Goal: Task Accomplishment & Management: Manage account settings

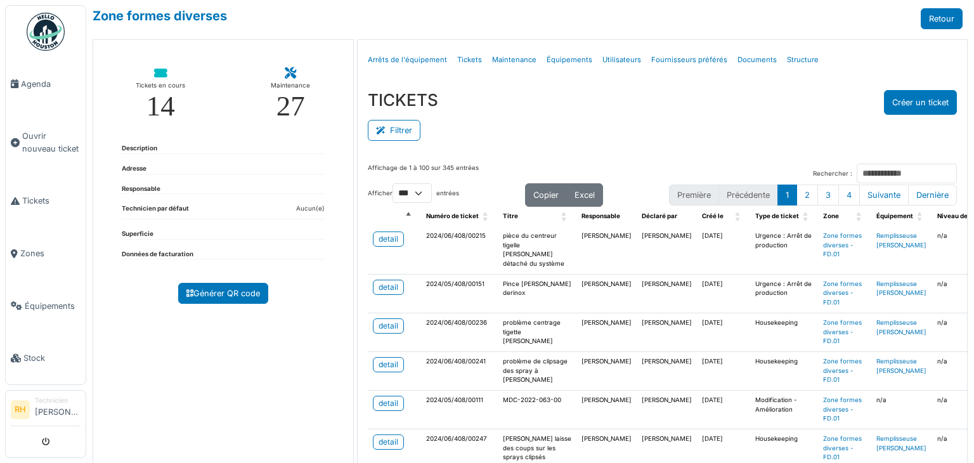
select select "***"
click at [212, 408] on div "Tickets en cours 14 Maintenance 27 Description Adresse Responsable Technicien p…" at bounding box center [223, 262] width 261 height 446
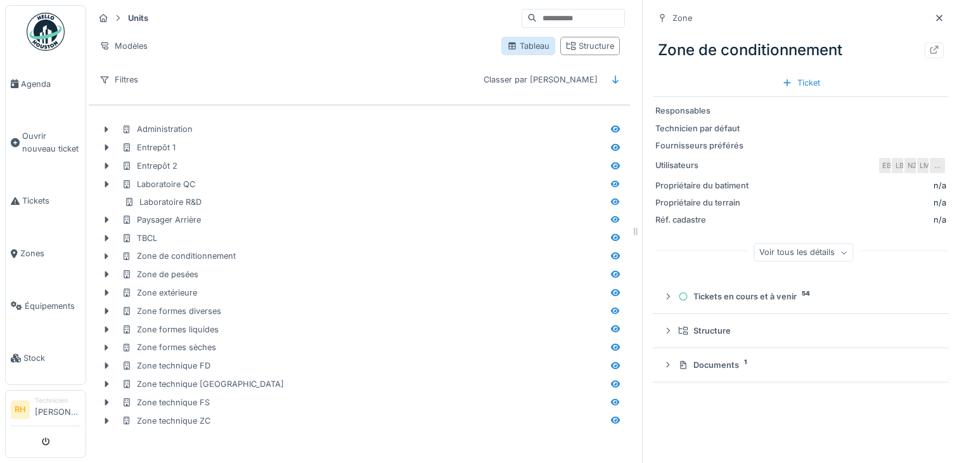
scroll to position [10, 0]
click at [611, 250] on div at bounding box center [616, 256] width 10 height 12
click at [611, 252] on icon at bounding box center [616, 256] width 10 height 8
click at [930, 46] on icon at bounding box center [935, 50] width 10 height 8
click at [611, 362] on icon at bounding box center [615, 365] width 9 height 7
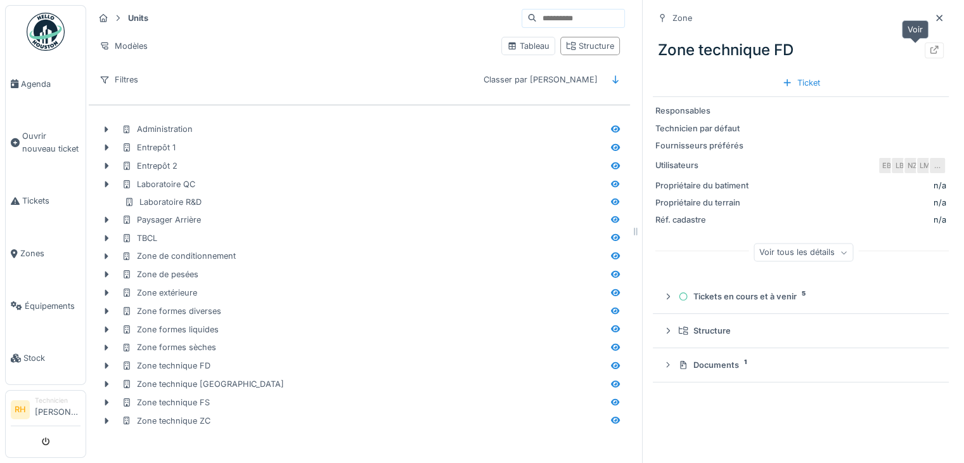
click at [930, 46] on icon at bounding box center [935, 50] width 10 height 8
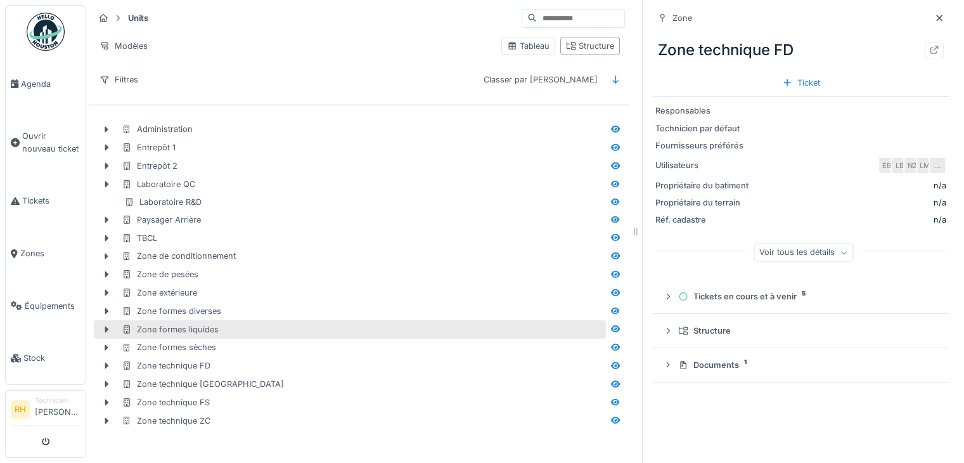
drag, startPoint x: 402, startPoint y: 325, endPoint x: 411, endPoint y: 325, distance: 8.9
click at [402, 325] on div "Zone formes liquides" at bounding box center [363, 329] width 482 height 12
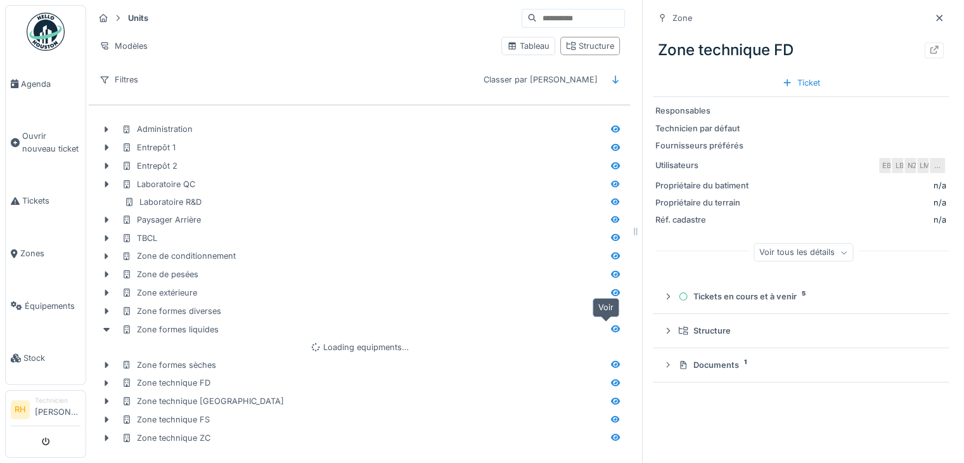
click at [611, 328] on icon at bounding box center [615, 328] width 9 height 7
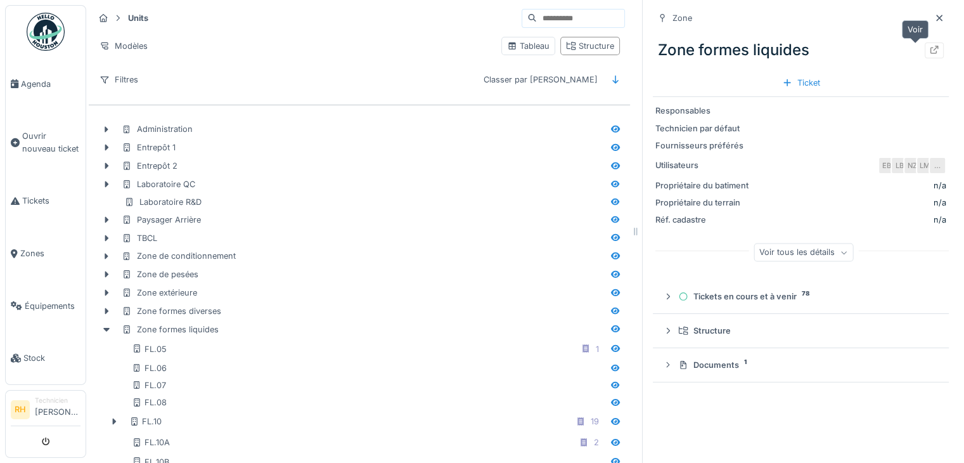
click at [931, 49] on icon at bounding box center [935, 50] width 8 height 8
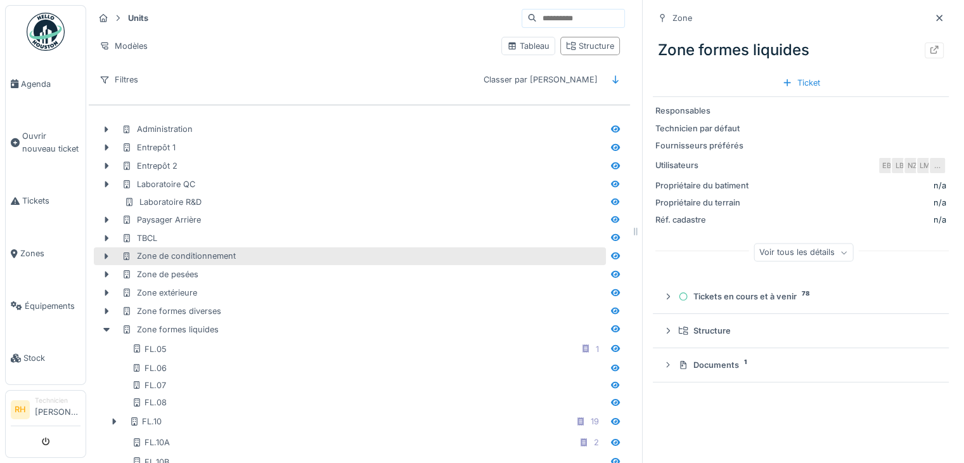
click at [223, 252] on div "Zone de conditionnement" at bounding box center [179, 256] width 114 height 12
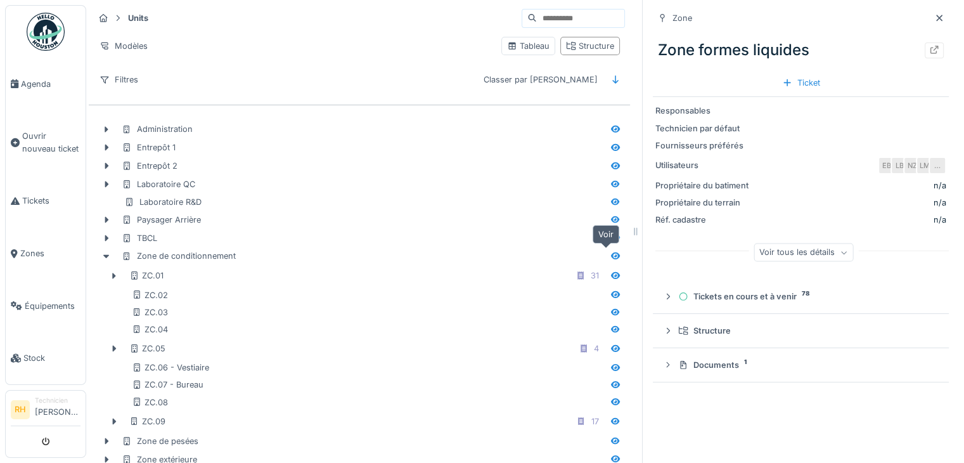
click at [611, 254] on icon at bounding box center [616, 256] width 10 height 8
click at [930, 51] on icon at bounding box center [935, 50] width 10 height 8
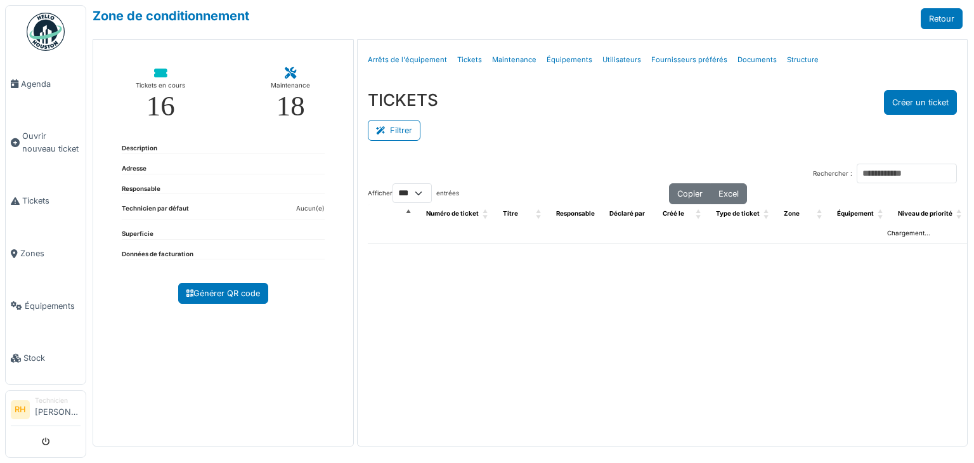
select select "***"
click at [413, 130] on button "Filtrer" at bounding box center [394, 130] width 53 height 21
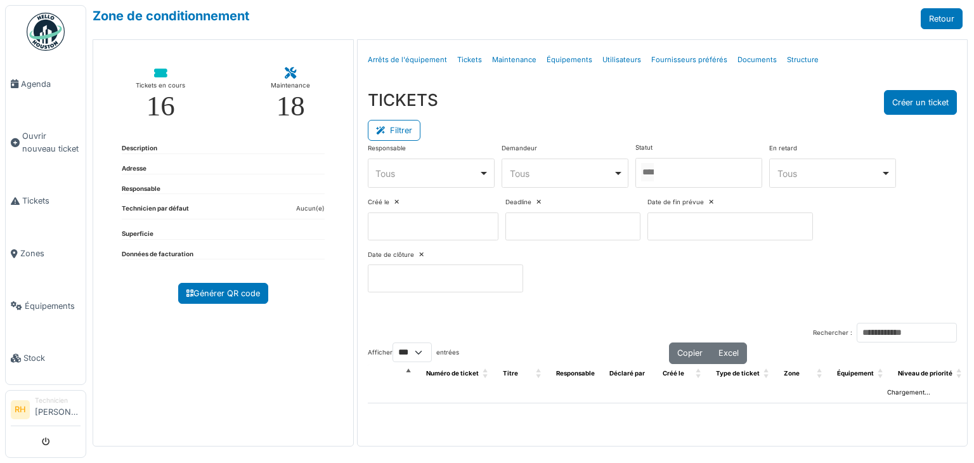
click at [731, 167] on div at bounding box center [698, 173] width 127 height 30
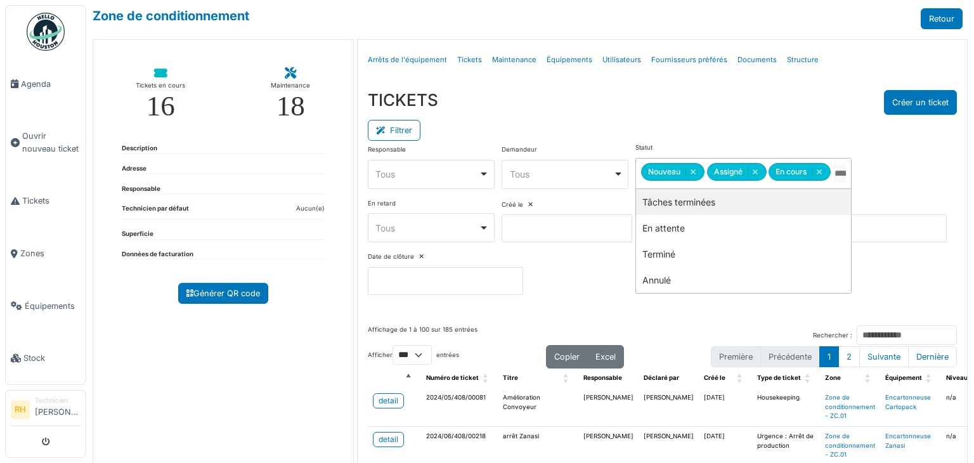
click at [711, 112] on div "TICKETS Créer un ticket" at bounding box center [662, 102] width 589 height 25
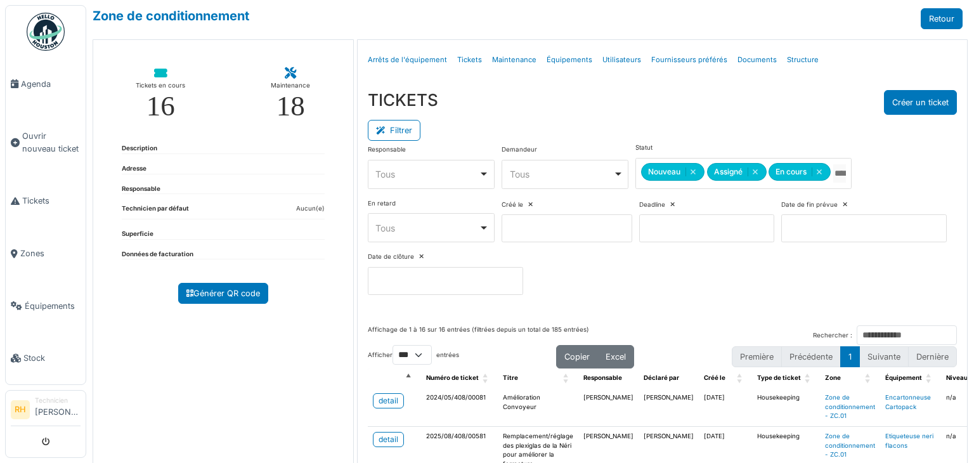
drag, startPoint x: 267, startPoint y: 384, endPoint x: 278, endPoint y: 366, distance: 21.1
click at [268, 382] on div "Tickets en cours 16 Maintenance 18 Description Adresse Responsable Technicien p…" at bounding box center [223, 262] width 261 height 446
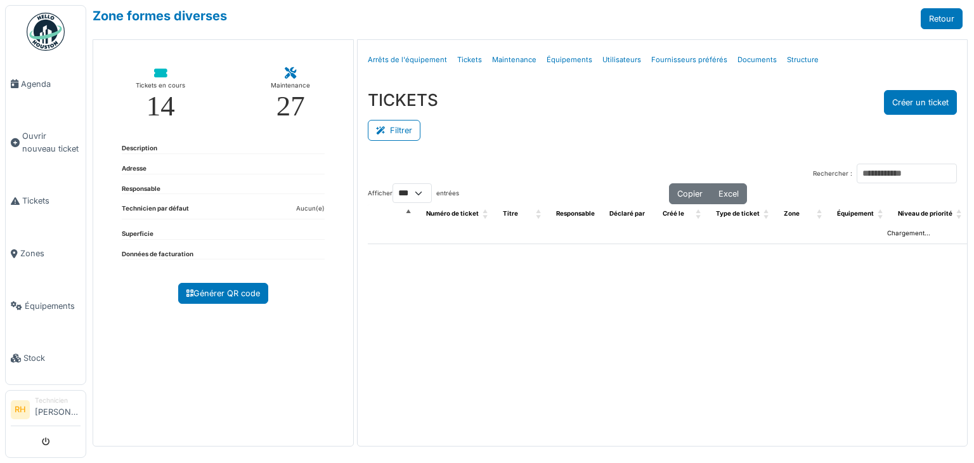
select select "***"
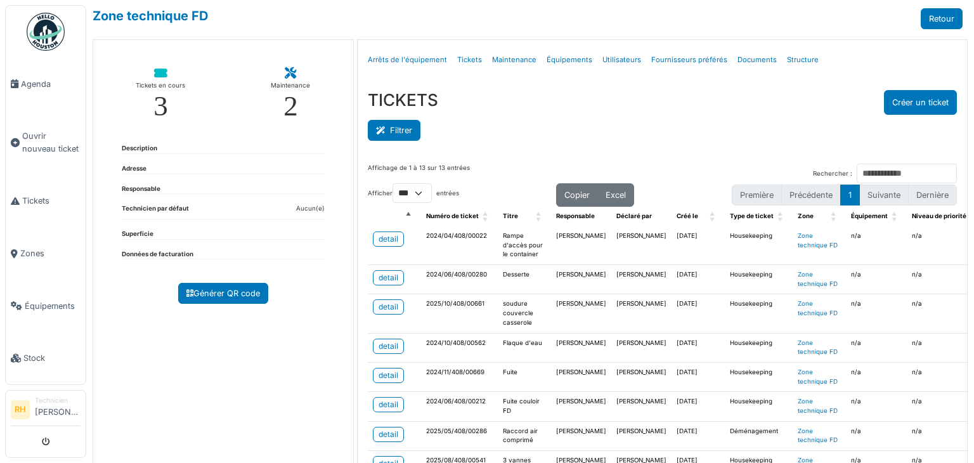
click at [396, 131] on button "Filtrer" at bounding box center [394, 130] width 53 height 21
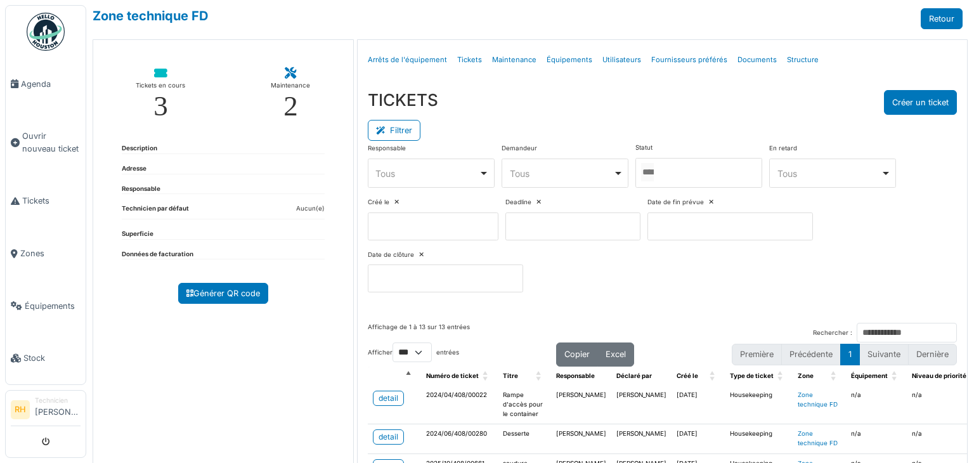
click at [720, 186] on div "Responsable **** Tous Remove item Tous [PERSON_NAME] [PERSON_NAME] [PERSON_NAME…" at bounding box center [662, 222] width 589 height 159
click at [701, 174] on div at bounding box center [698, 173] width 127 height 30
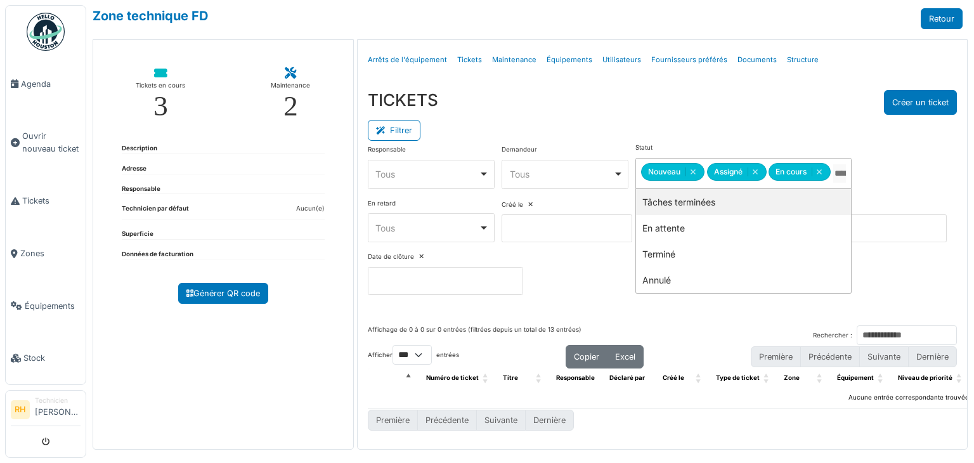
drag, startPoint x: 672, startPoint y: 199, endPoint x: 657, endPoint y: 178, distance: 25.9
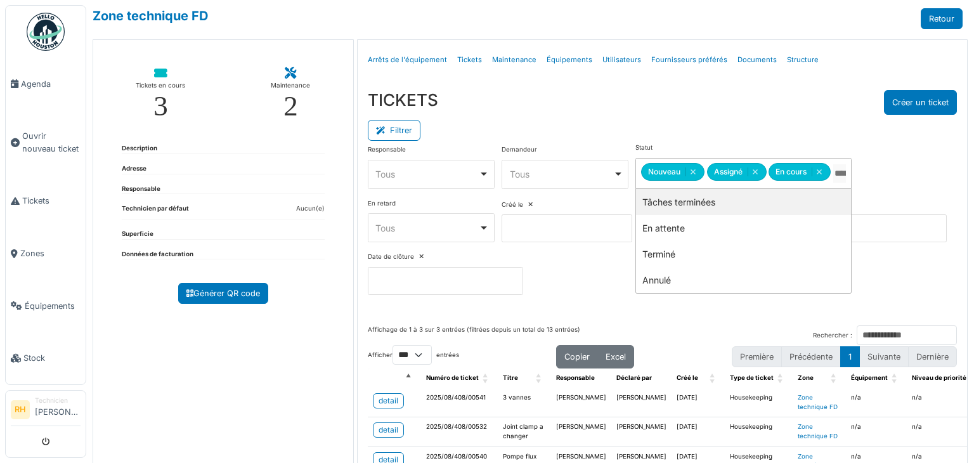
click at [680, 110] on div "TICKETS Créer un ticket" at bounding box center [662, 102] width 589 height 25
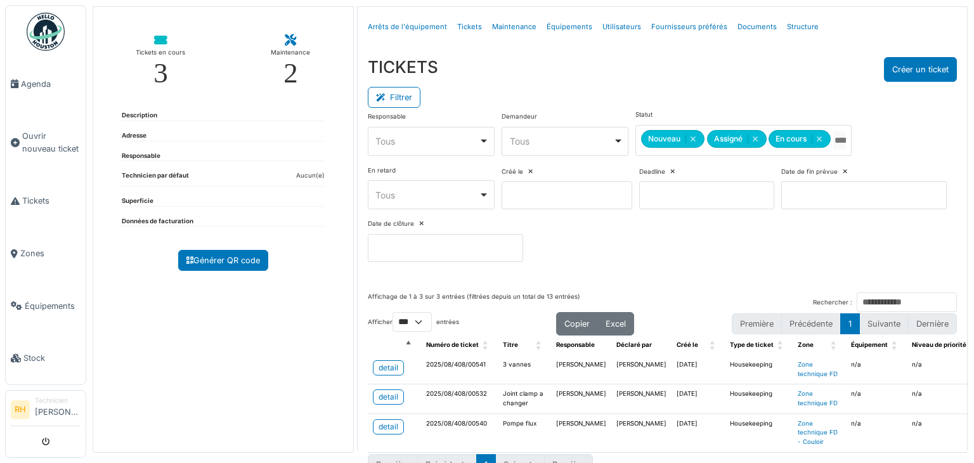
scroll to position [63, 0]
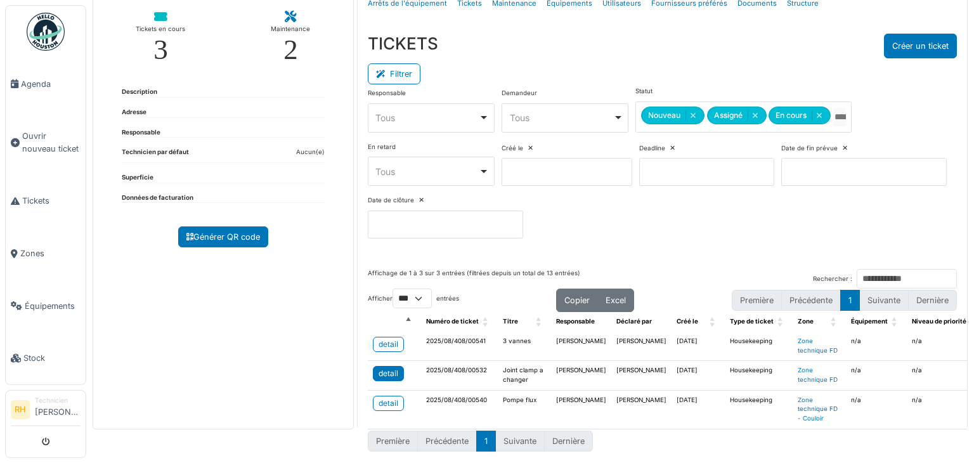
click at [373, 366] on link "detail" at bounding box center [388, 373] width 31 height 15
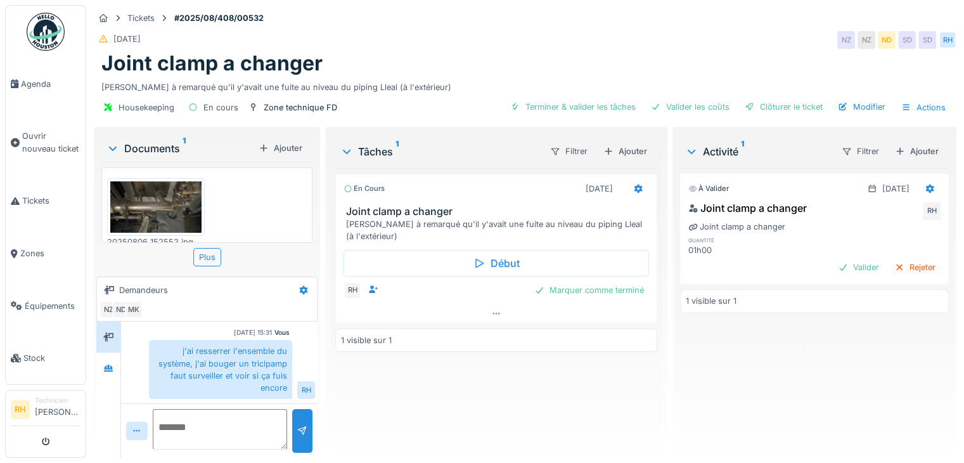
scroll to position [38, 0]
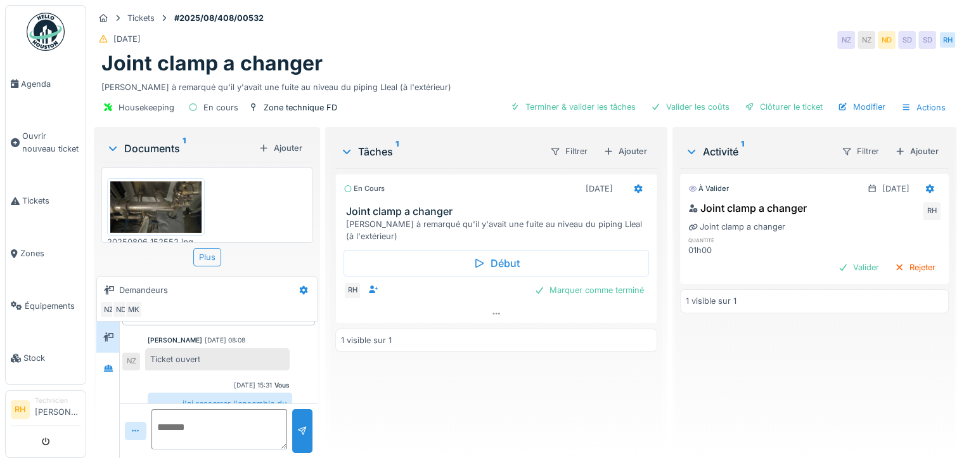
click at [477, 409] on div "En cours 29/08/2025 Joint clamp a changer Nicolas à remarqué qu'il y'avait une …" at bounding box center [496, 308] width 322 height 280
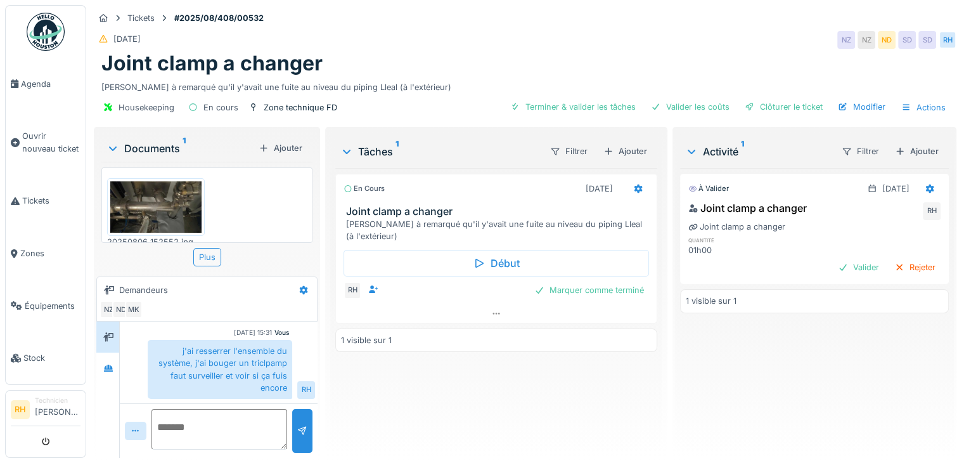
scroll to position [10, 0]
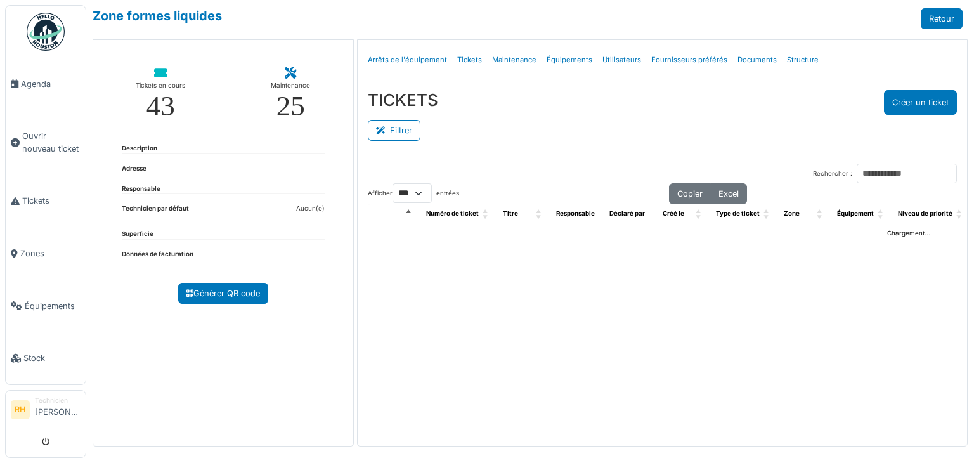
select select "***"
click at [409, 127] on button "Filtrer" at bounding box center [394, 130] width 53 height 21
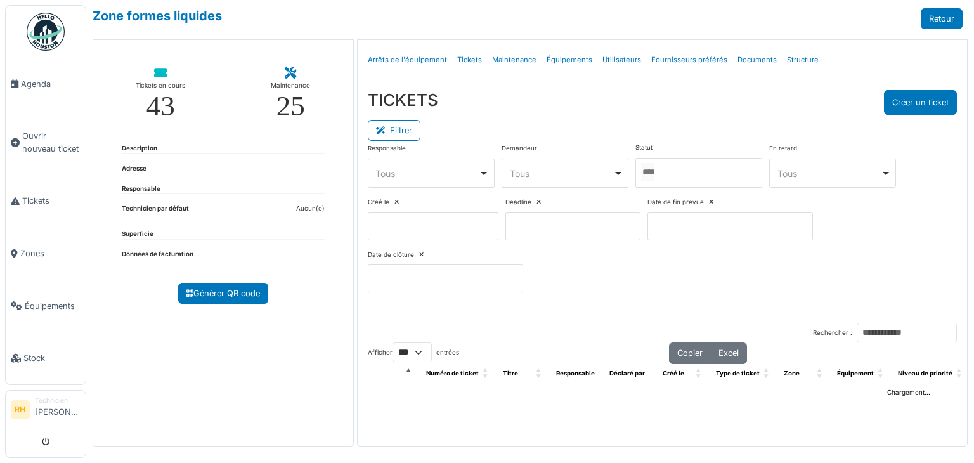
click at [703, 180] on div at bounding box center [698, 173] width 127 height 30
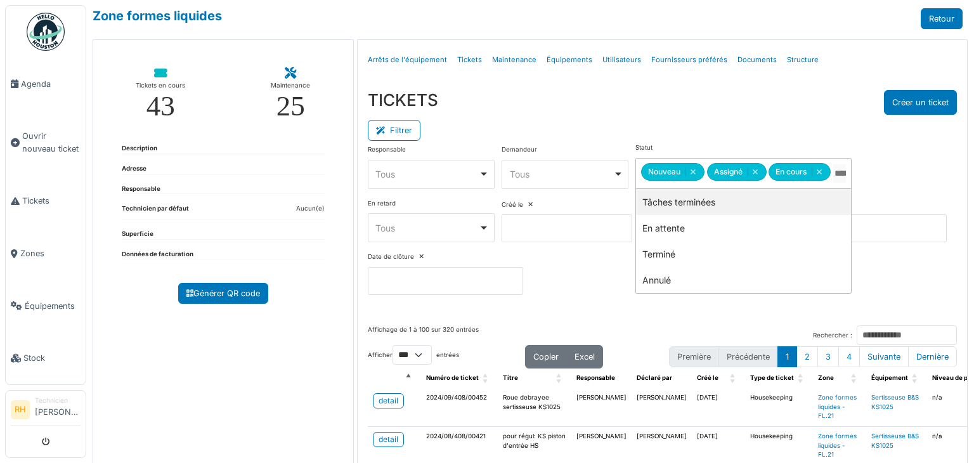
click at [665, 115] on div "Filtrer" at bounding box center [662, 129] width 589 height 29
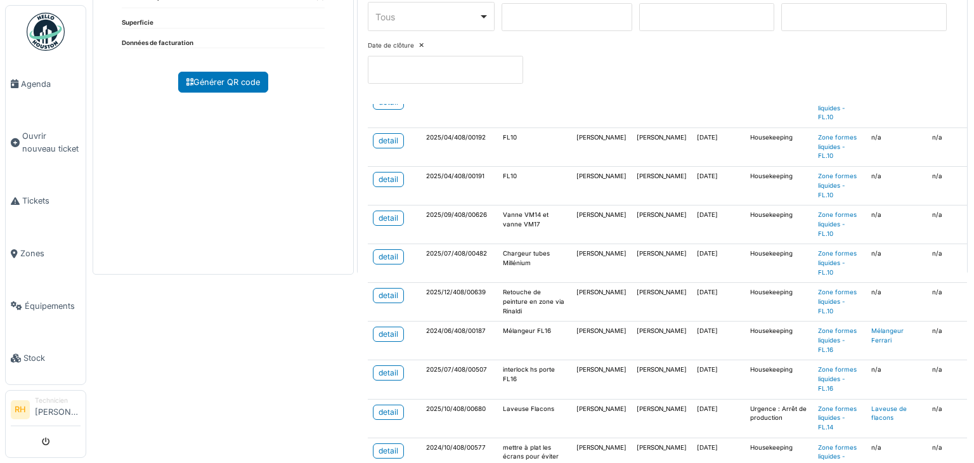
scroll to position [190, 0]
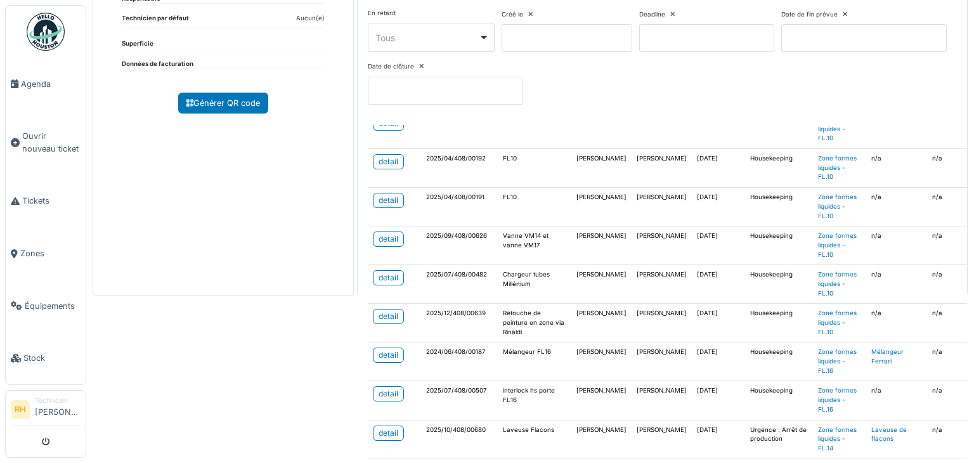
click at [261, 408] on div "Zone formes liquides Retour Tickets en cours 43 Maintenance 25 Description Adre…" at bounding box center [530, 231] width 888 height 463
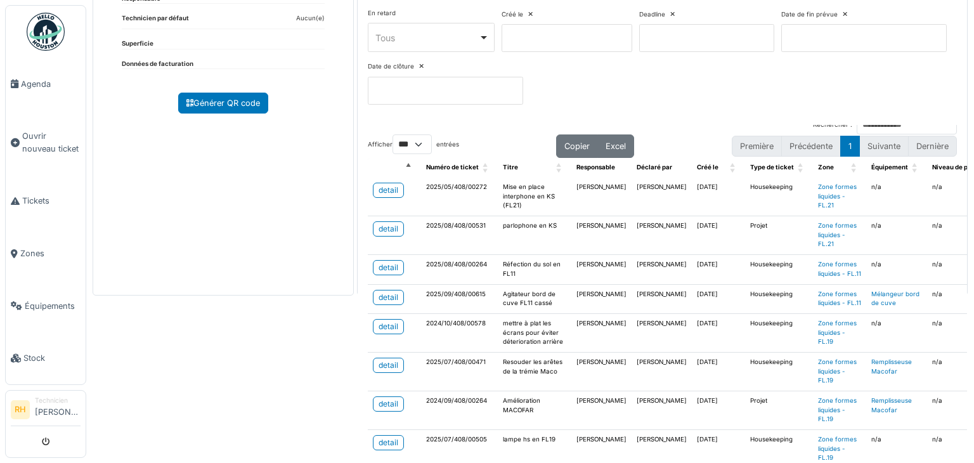
scroll to position [0, 0]
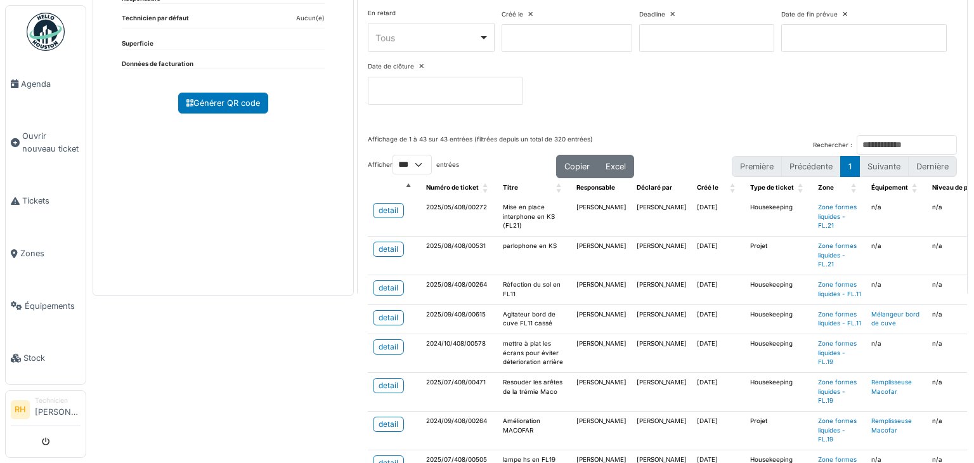
click at [266, 419] on div "Zone formes liquides Retour Tickets en cours 43 Maintenance 25 Description Adre…" at bounding box center [530, 231] width 888 height 463
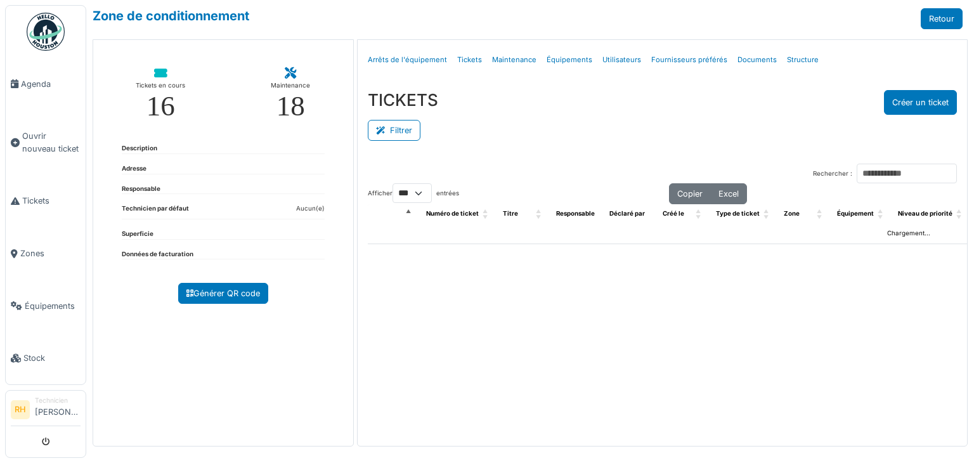
select select "***"
click at [394, 125] on button "Filtrer" at bounding box center [394, 130] width 53 height 21
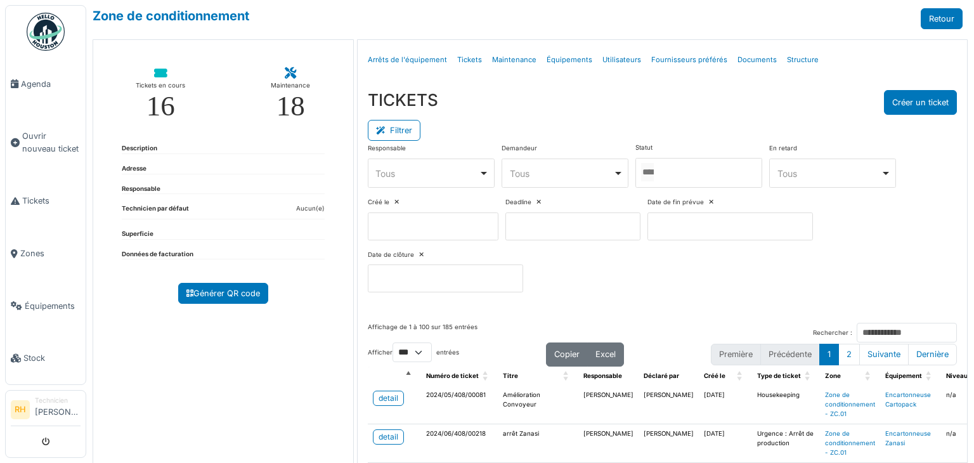
click at [654, 174] on input "Tous" at bounding box center [647, 172] width 13 height 18
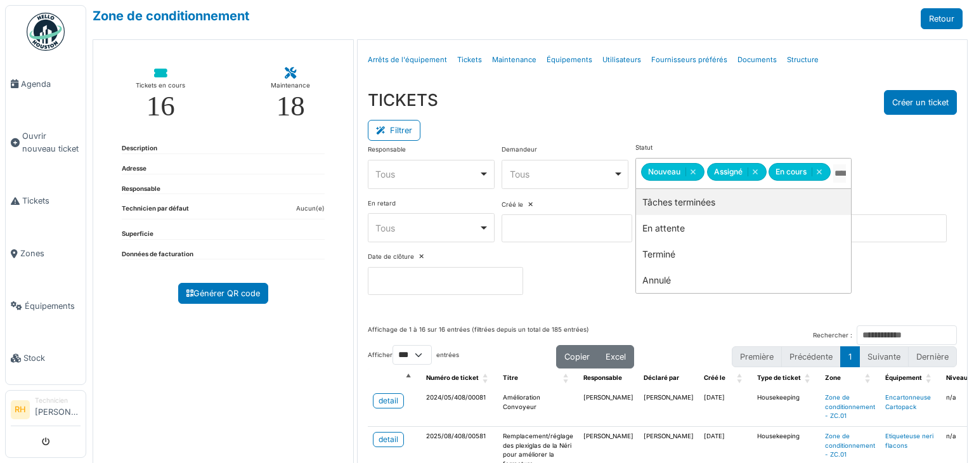
drag, startPoint x: 704, startPoint y: 86, endPoint x: 573, endPoint y: 168, distance: 154.7
click at [704, 84] on div "TICKETS Créer un ticket Filtrer Responsable **** Tous Remove item Tous Axel Kos…" at bounding box center [662, 197] width 609 height 235
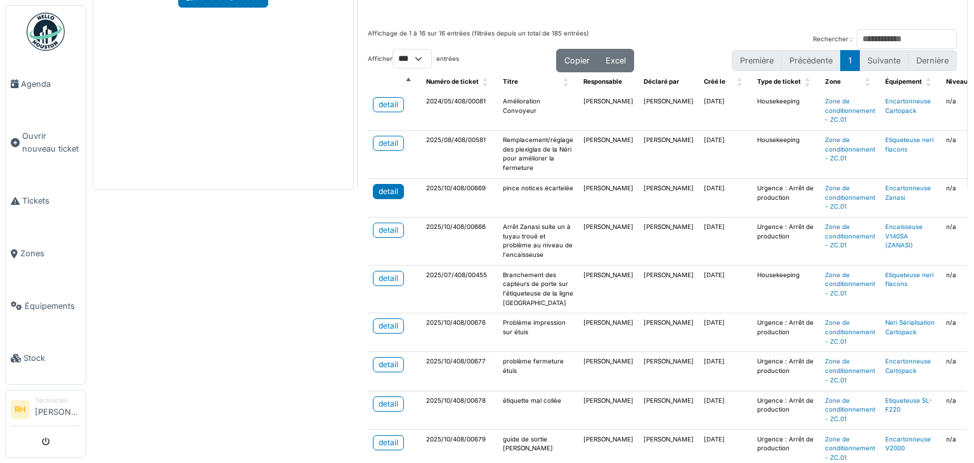
click at [394, 189] on div "detail" at bounding box center [389, 191] width 20 height 11
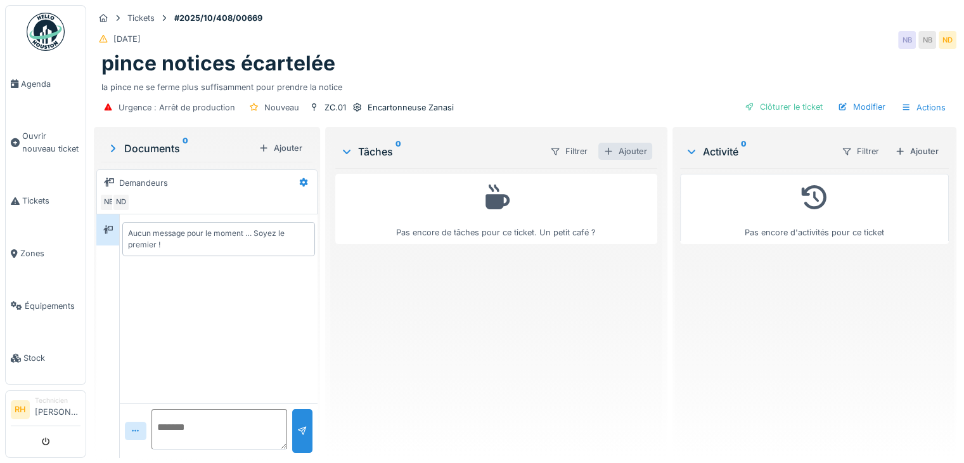
click at [620, 156] on div "Ajouter" at bounding box center [626, 151] width 54 height 17
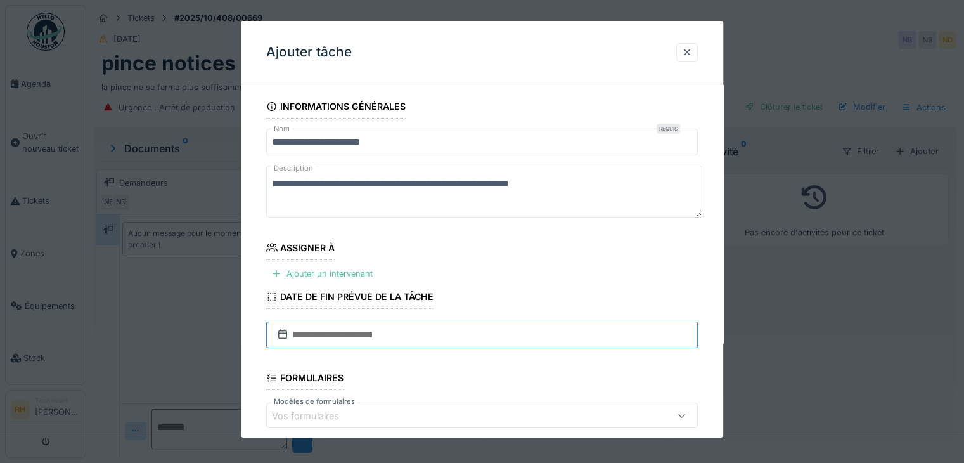
click at [390, 330] on input "text" at bounding box center [482, 334] width 432 height 27
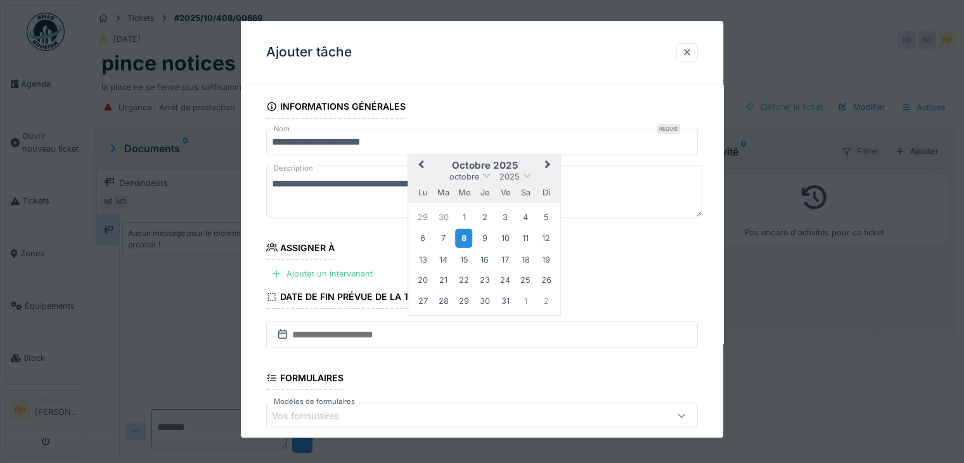
click at [466, 235] on div "8" at bounding box center [463, 238] width 17 height 18
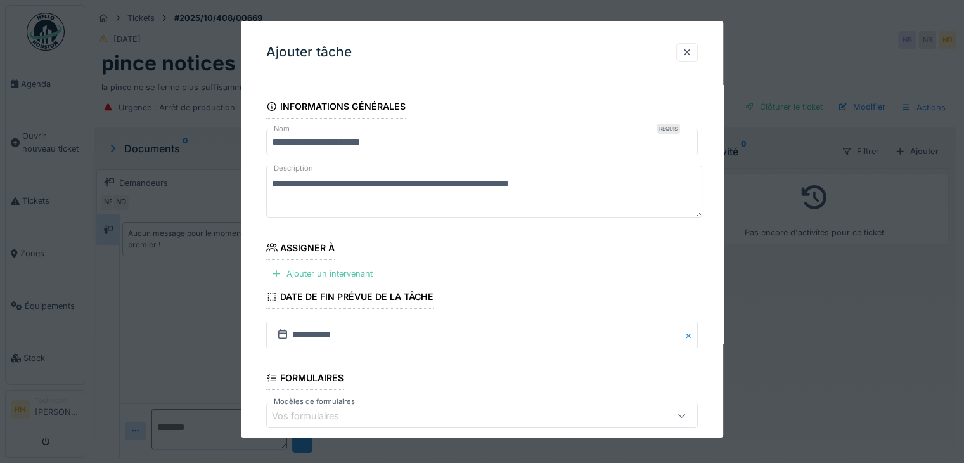
scroll to position [127, 0]
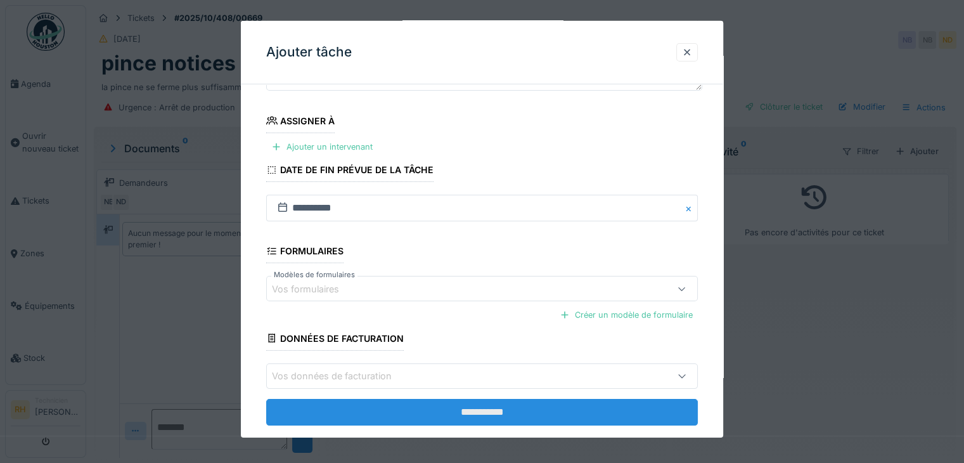
click at [449, 412] on input "**********" at bounding box center [482, 411] width 432 height 27
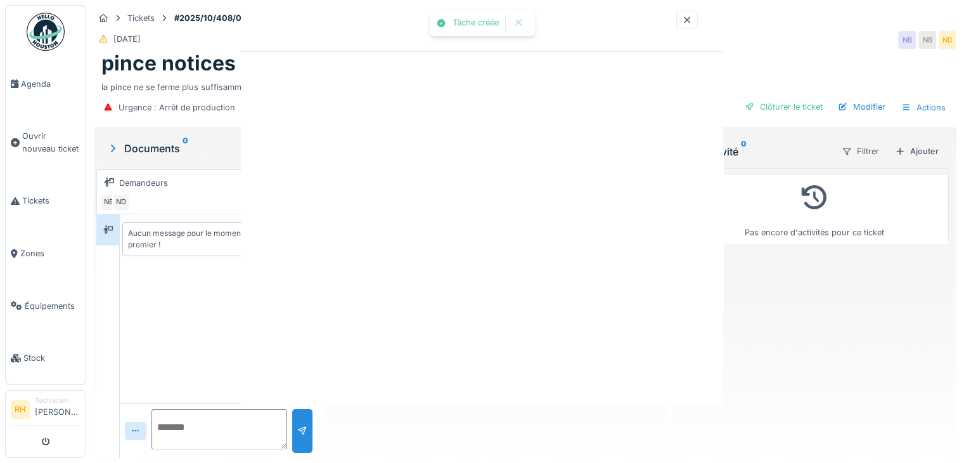
scroll to position [0, 0]
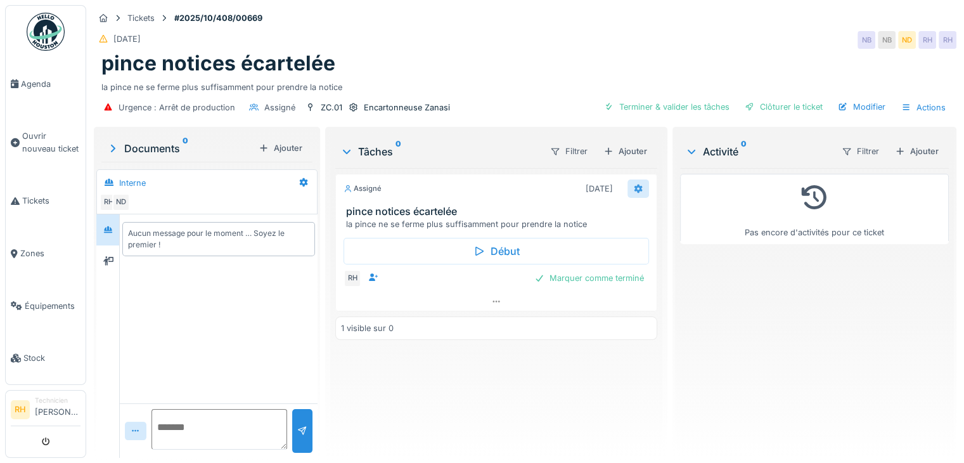
click at [635, 179] on div at bounding box center [639, 188] width 22 height 18
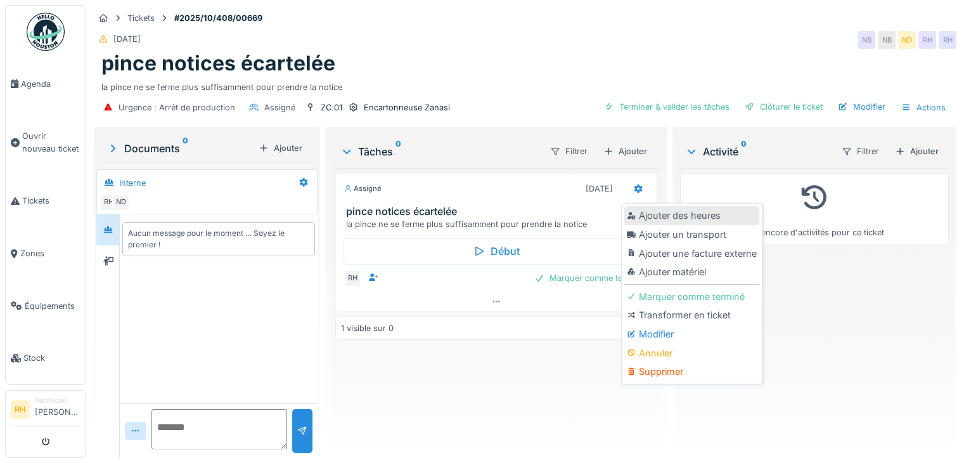
click at [647, 209] on div "Ajouter des heures" at bounding box center [692, 215] width 135 height 19
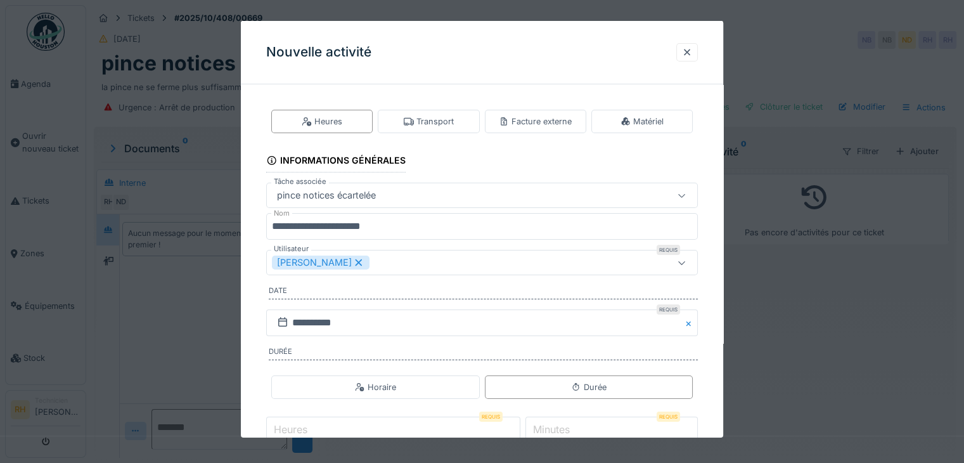
click at [356, 262] on icon at bounding box center [359, 262] width 7 height 7
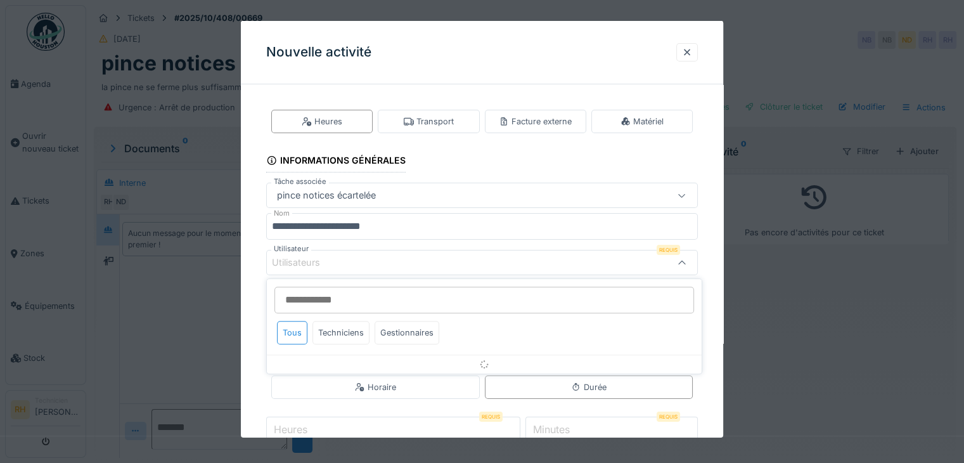
scroll to position [33, 0]
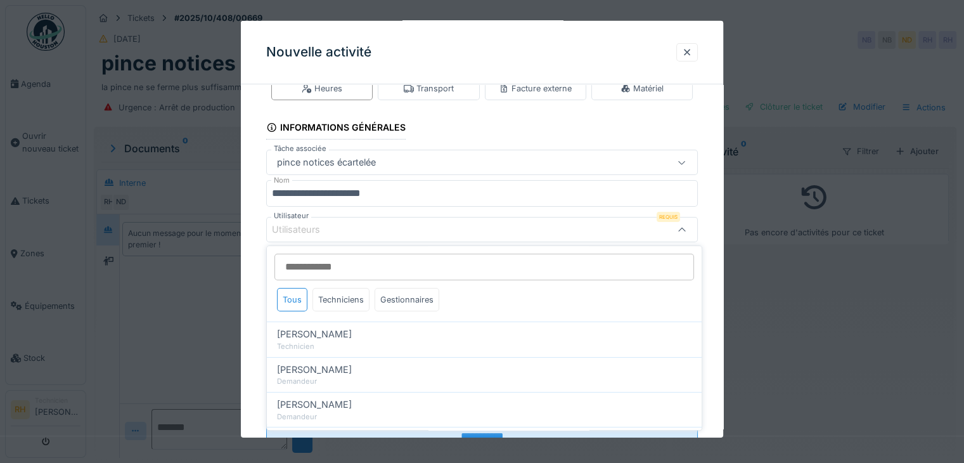
click at [358, 221] on div "Utilisateurs" at bounding box center [482, 229] width 432 height 25
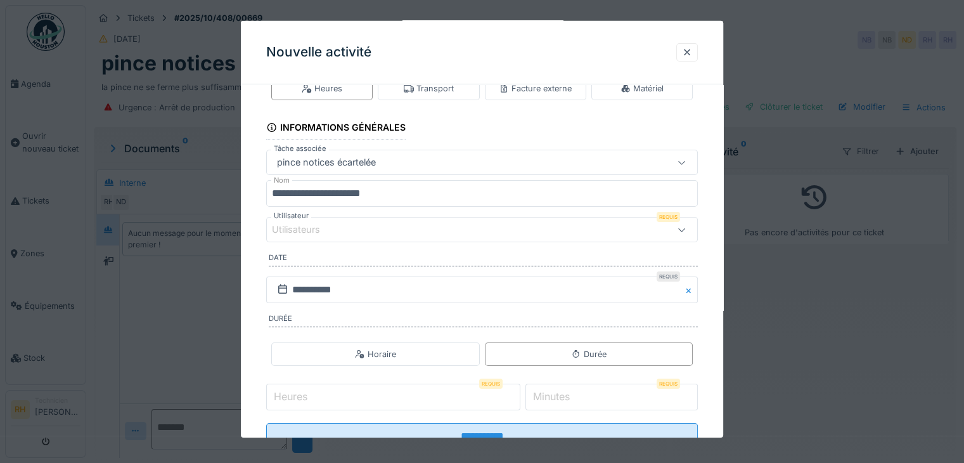
click at [343, 230] on div "Utilisateurs" at bounding box center [456, 230] width 368 height 14
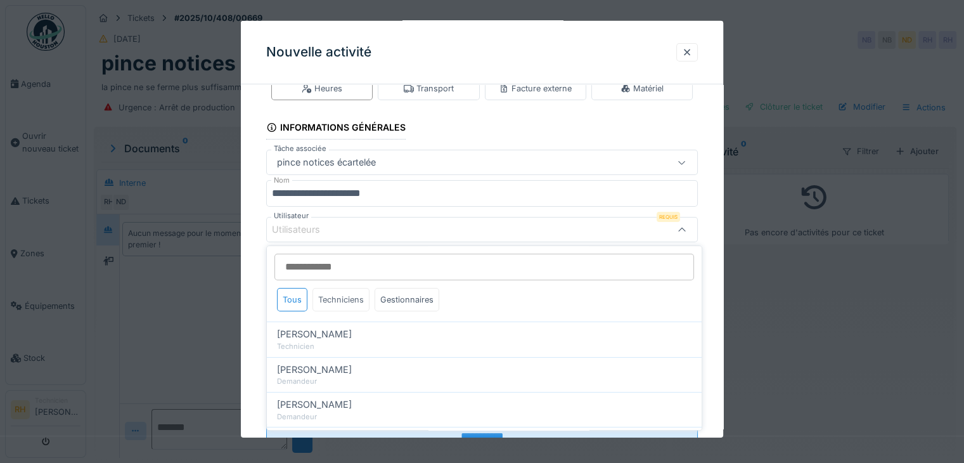
click at [340, 297] on div "Techniciens" at bounding box center [341, 299] width 57 height 23
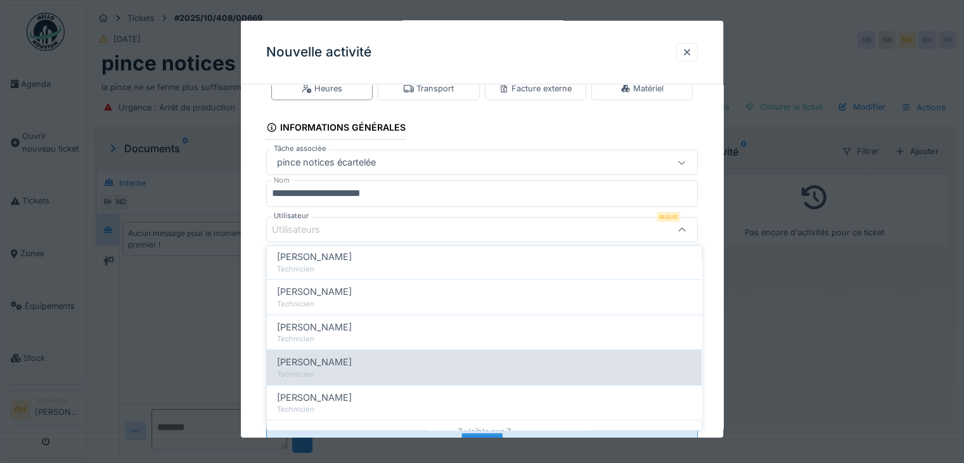
scroll to position [159, 0]
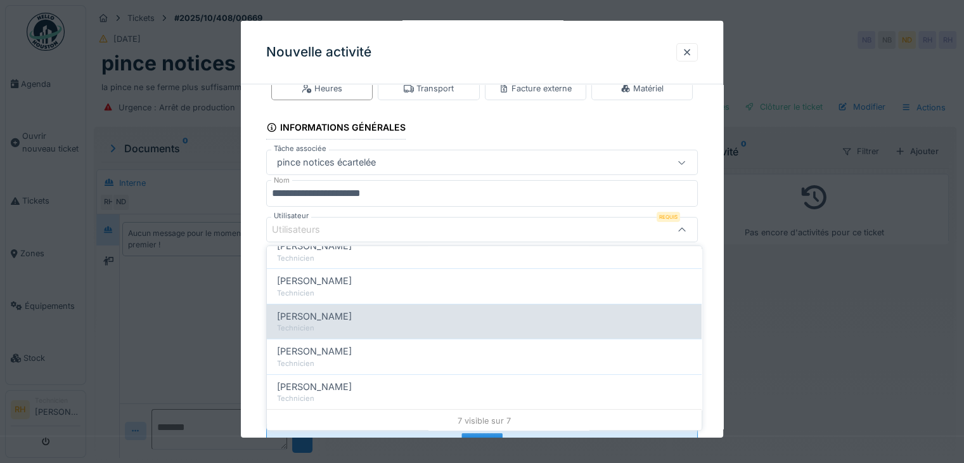
click at [365, 320] on div "[PERSON_NAME]" at bounding box center [484, 316] width 415 height 14
type input "****"
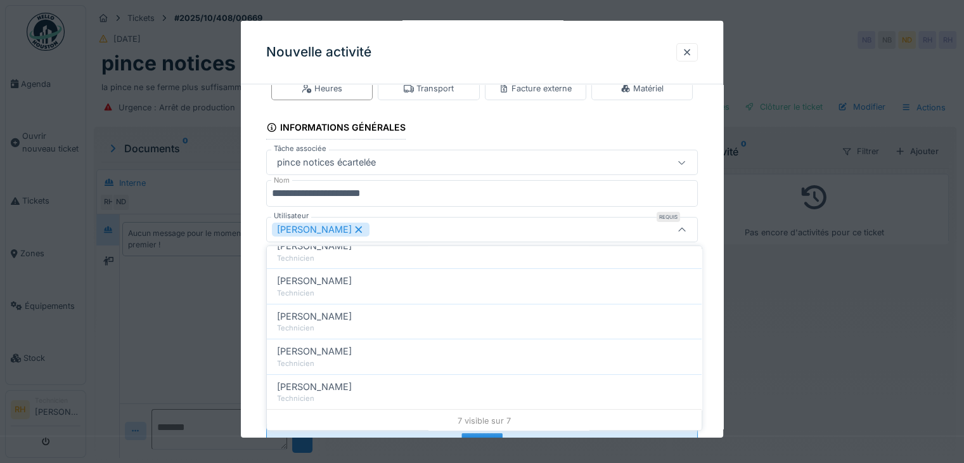
drag, startPoint x: 718, startPoint y: 202, endPoint x: 685, endPoint y: 247, distance: 55.8
click at [718, 201] on div "**********" at bounding box center [482, 274] width 483 height 424
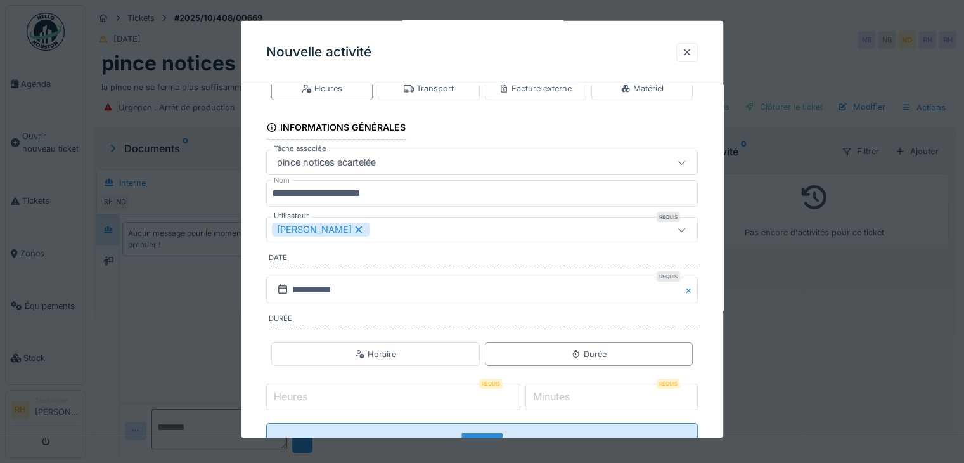
click at [415, 399] on input "Heures" at bounding box center [393, 397] width 254 height 27
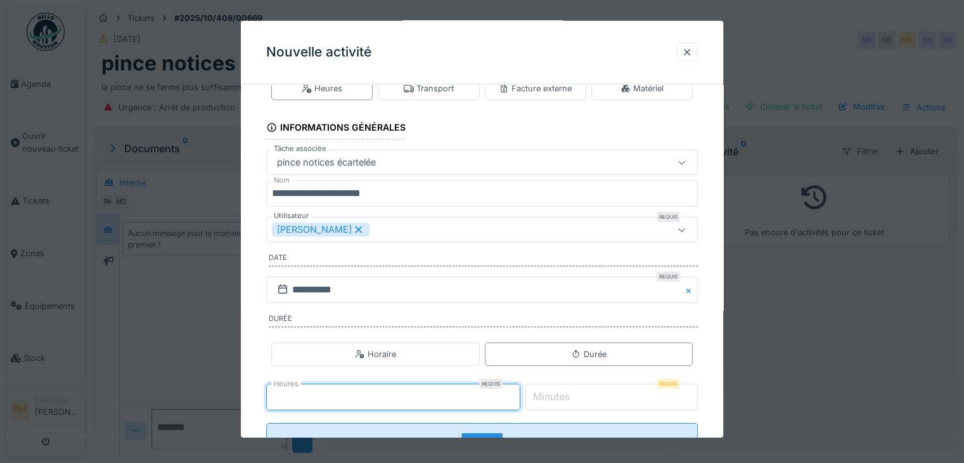
type input "*"
click at [266, 423] on input "**********" at bounding box center [482, 436] width 432 height 27
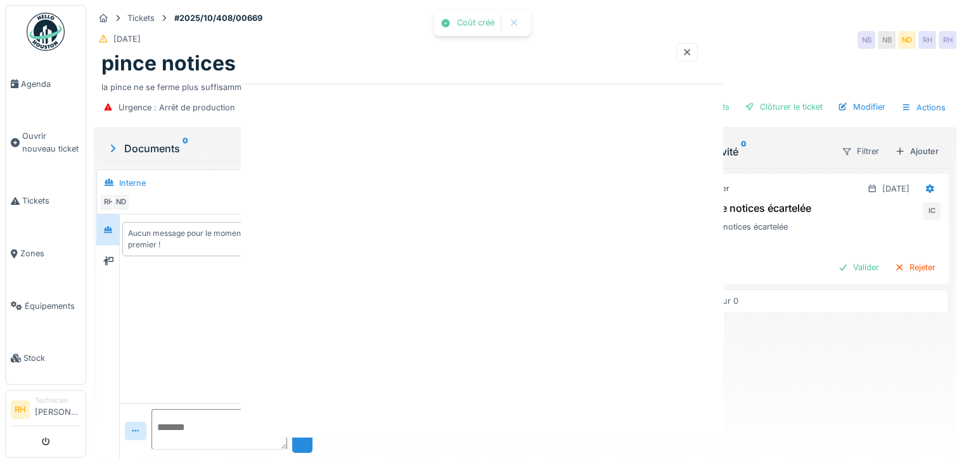
scroll to position [0, 0]
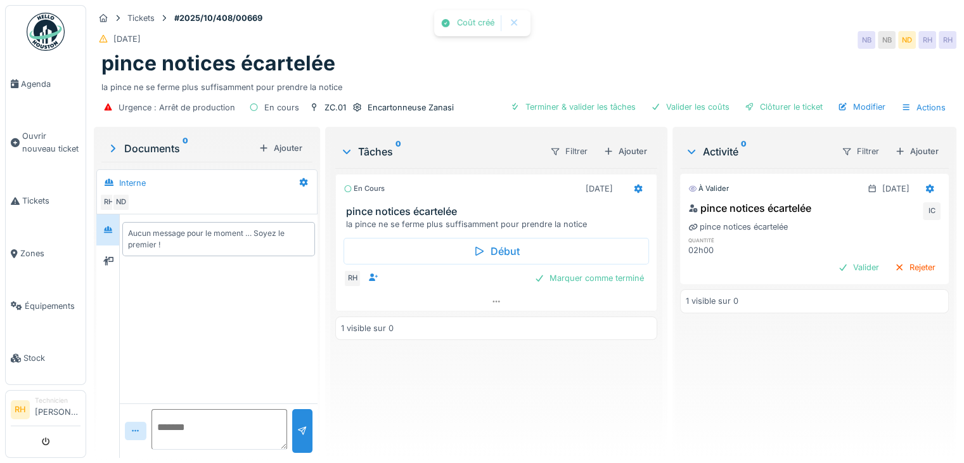
click at [573, 373] on div "En cours 08/10/2025 pince notices écartelée la pince ne se ferme plus suffisamm…" at bounding box center [496, 308] width 322 height 280
click at [573, 275] on div "Marquer comme terminé" at bounding box center [589, 277] width 120 height 17
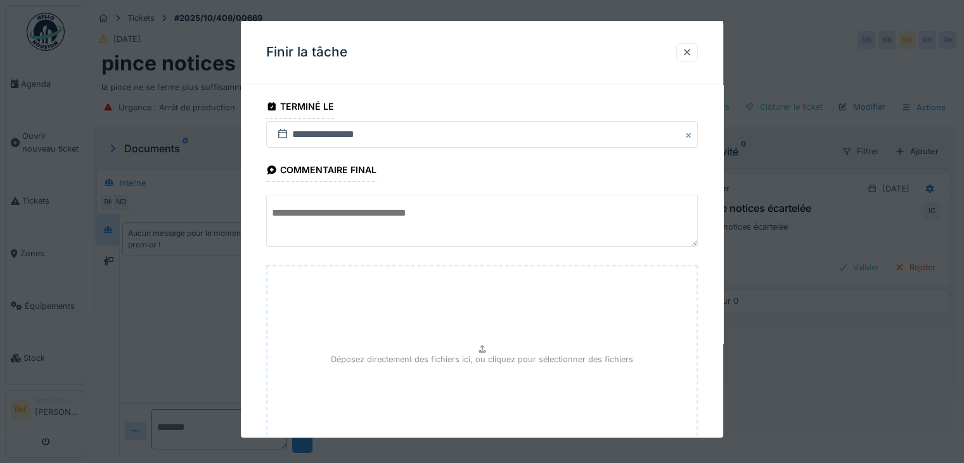
click at [387, 214] on textarea at bounding box center [482, 221] width 432 height 52
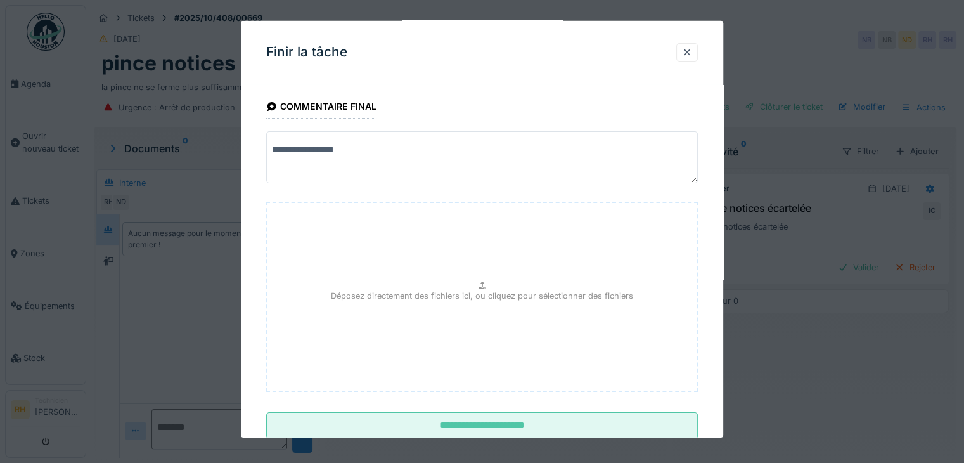
scroll to position [99, 0]
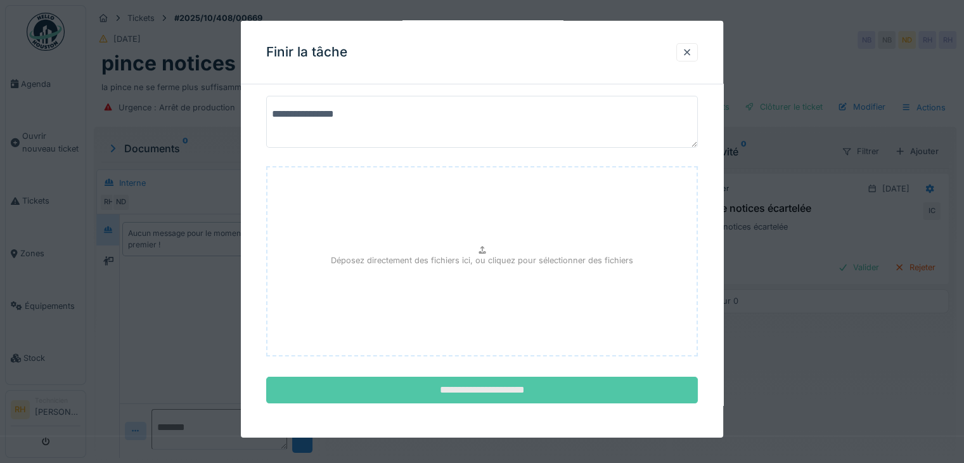
type textarea "**********"
click at [462, 384] on input "**********" at bounding box center [482, 390] width 432 height 27
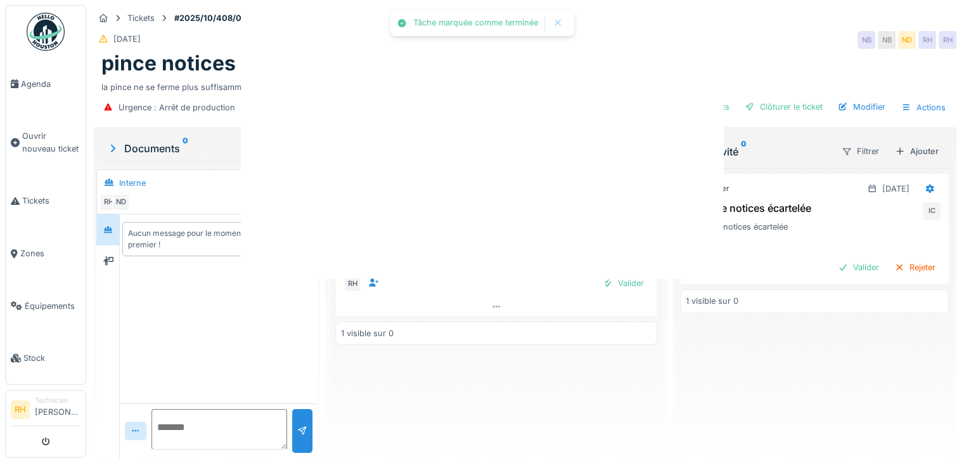
scroll to position [0, 0]
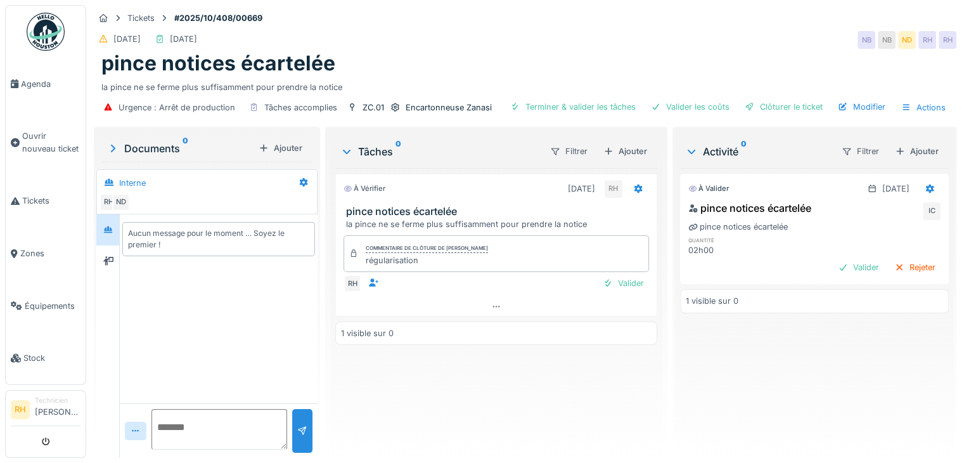
drag, startPoint x: 500, startPoint y: 375, endPoint x: 495, endPoint y: 368, distance: 9.0
click at [497, 370] on div "À vérifier 08/10/2025 RH pince notices écartelée la pince ne se ferme plus suff…" at bounding box center [496, 308] width 322 height 280
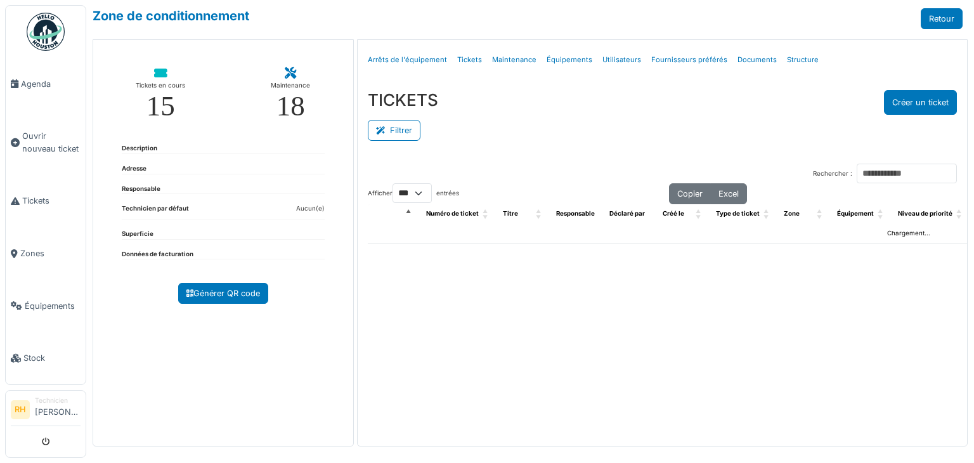
select select "***"
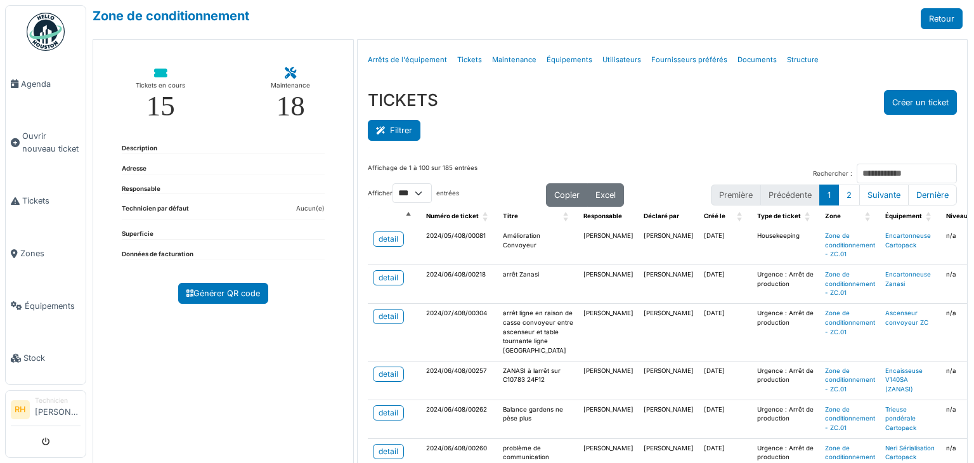
click at [376, 130] on icon at bounding box center [383, 131] width 14 height 8
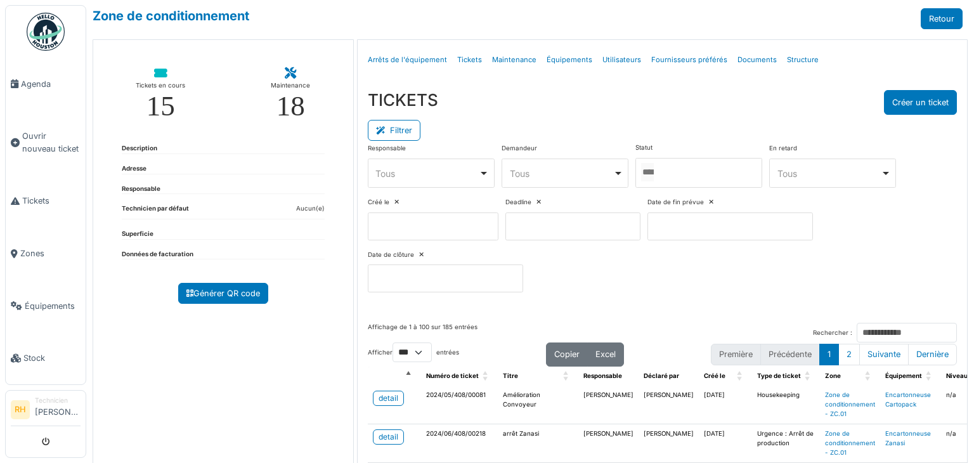
click at [685, 173] on div at bounding box center [698, 173] width 127 height 30
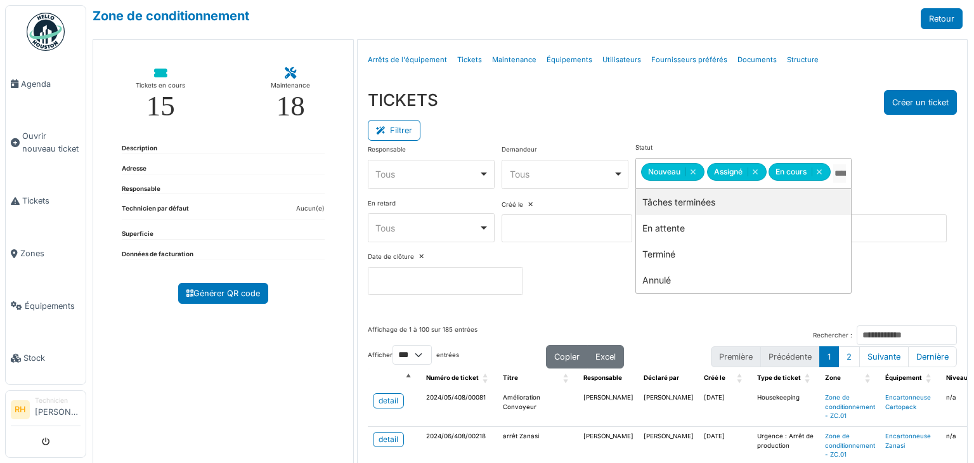
drag, startPoint x: 700, startPoint y: 209, endPoint x: 702, endPoint y: 153, distance: 56.5
click at [703, 106] on div "TICKETS Créer un ticket" at bounding box center [662, 102] width 589 height 25
